Goal: Information Seeking & Learning: Learn about a topic

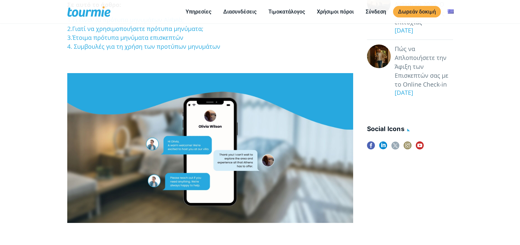
scroll to position [237, 0]
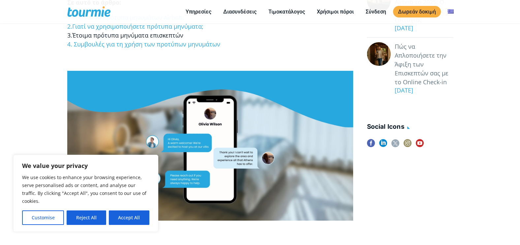
click at [159, 37] on link "3.Έτοιμα πρότυπα μηνύματα επισκεπτών" at bounding box center [125, 35] width 116 height 8
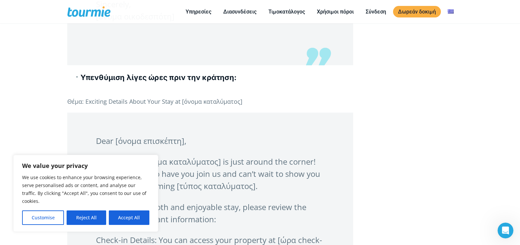
scroll to position [1055, 0]
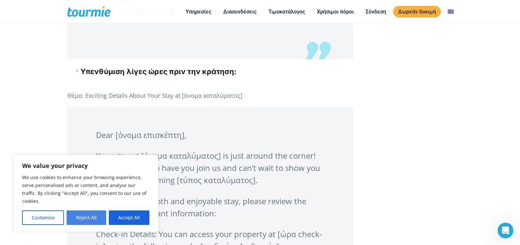
click at [88, 217] on button "Reject All" at bounding box center [86, 218] width 39 height 14
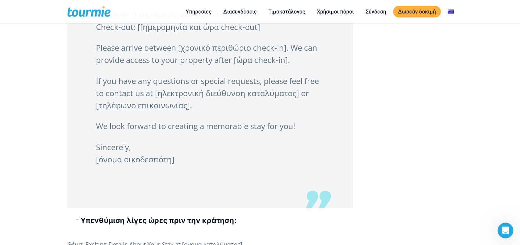
scroll to position [905, 0]
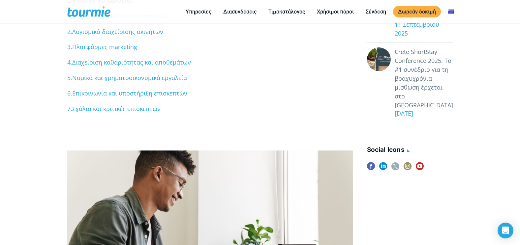
scroll to position [257, 0]
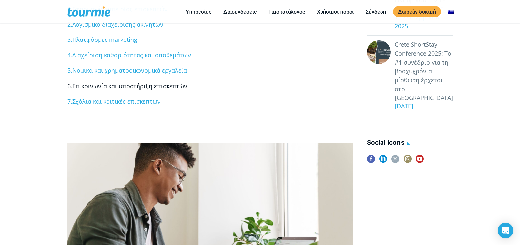
click at [133, 85] on span "Επικοινωνία και υποστήριξη επισκεπτών" at bounding box center [129, 86] width 115 height 8
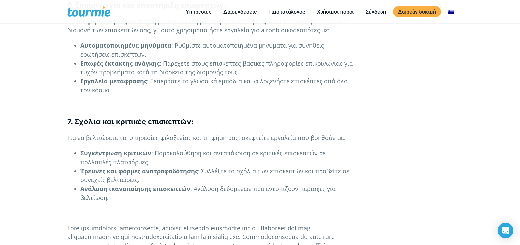
scroll to position [257, 0]
